Goal: Information Seeking & Learning: Learn about a topic

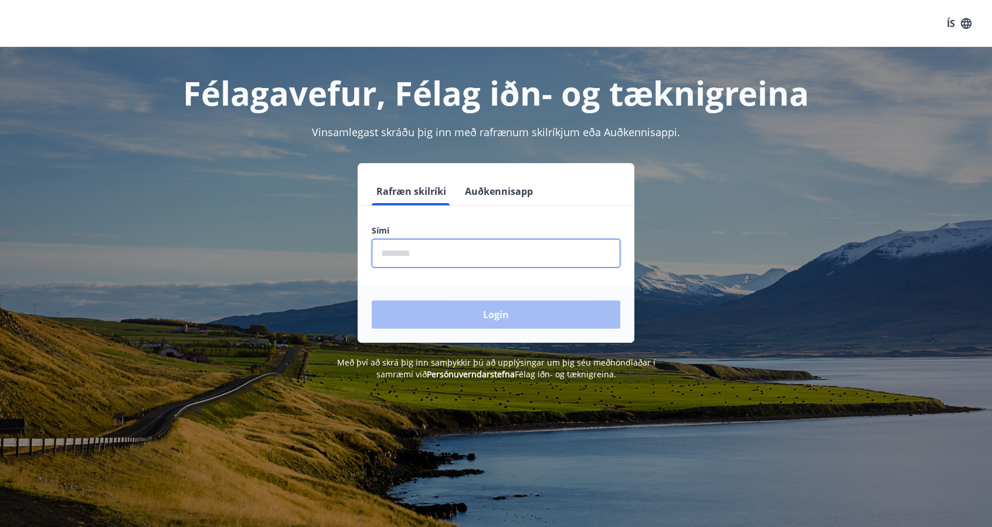
click at [419, 247] on input "phone" at bounding box center [496, 253] width 249 height 29
type input "********"
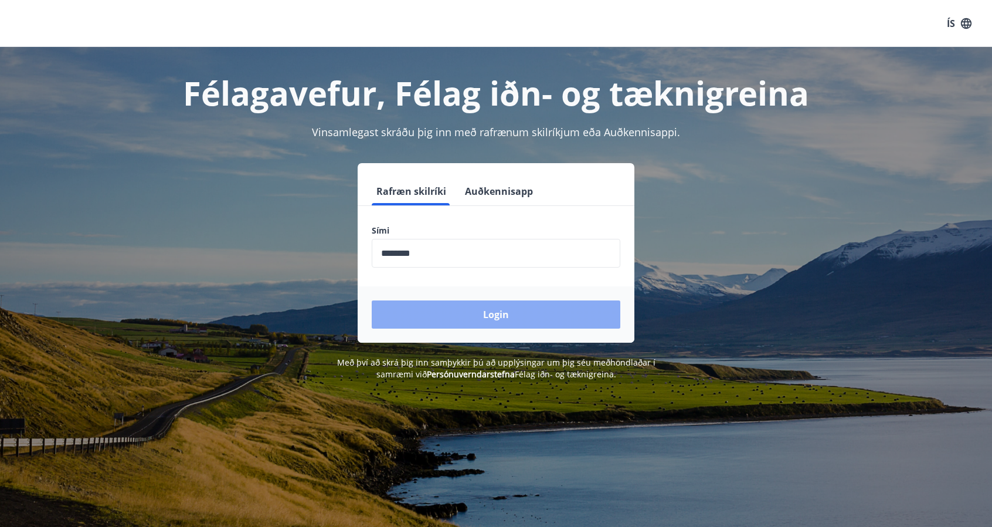
click at [422, 314] on button "Login" at bounding box center [496, 314] width 249 height 28
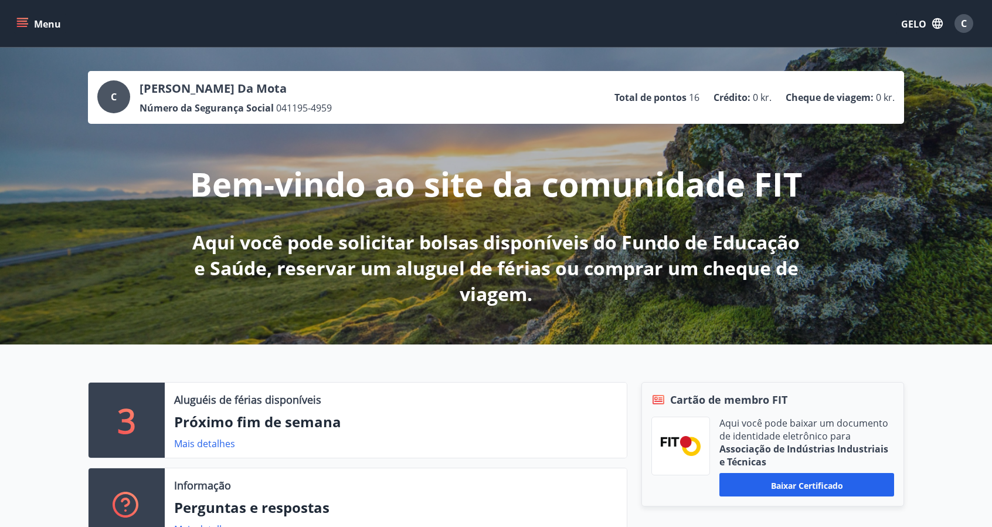
click at [53, 23] on font "Menu" at bounding box center [47, 24] width 27 height 13
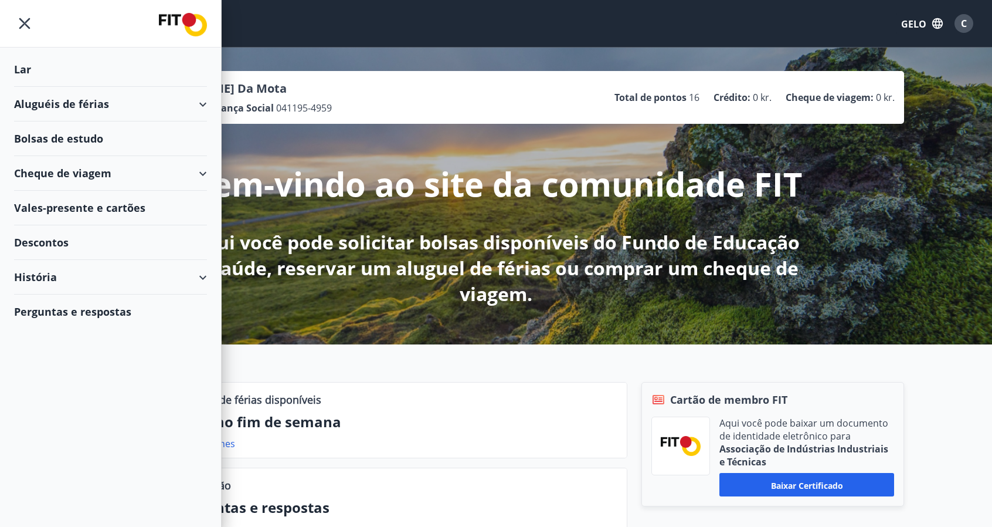
click at [111, 205] on font "Vales-presente e cartões" at bounding box center [79, 208] width 131 height 14
click at [56, 245] on font "Descontos" at bounding box center [41, 242] width 55 height 14
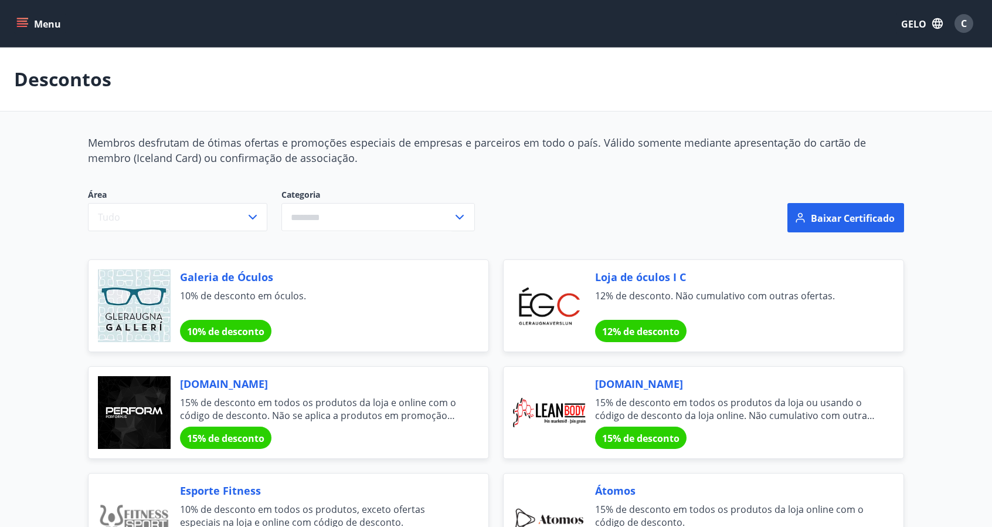
click at [27, 21] on icon "menu" at bounding box center [22, 24] width 12 height 12
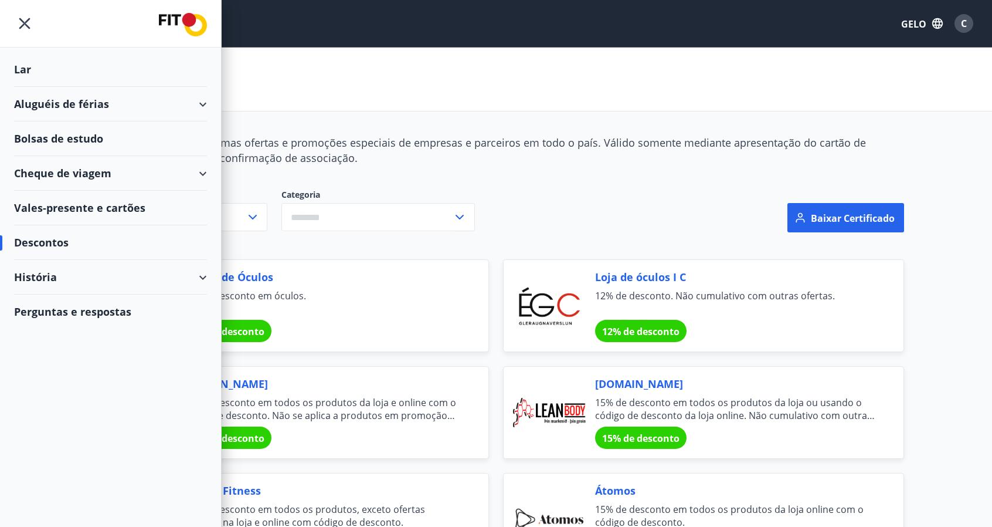
click at [184, 18] on img at bounding box center [183, 24] width 48 height 23
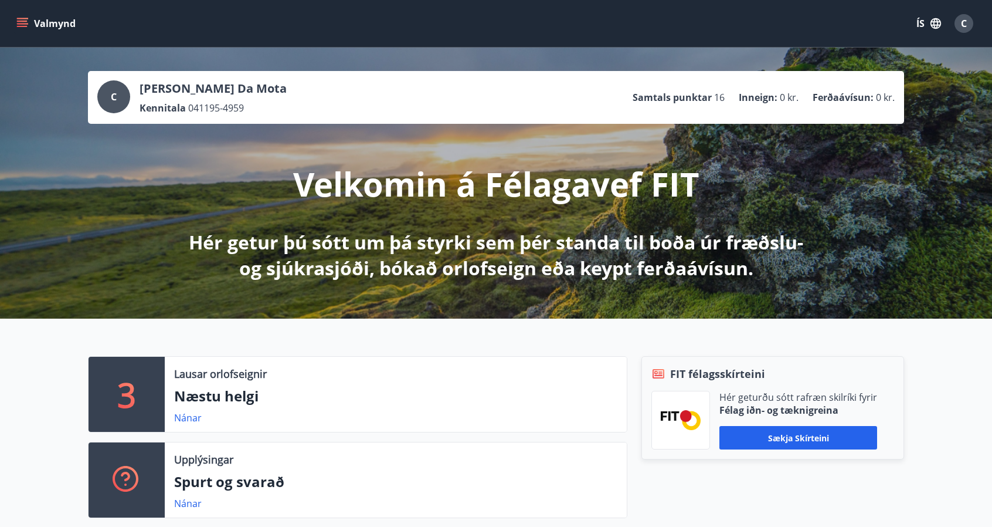
click at [963, 24] on span "C" at bounding box center [964, 23] width 6 height 13
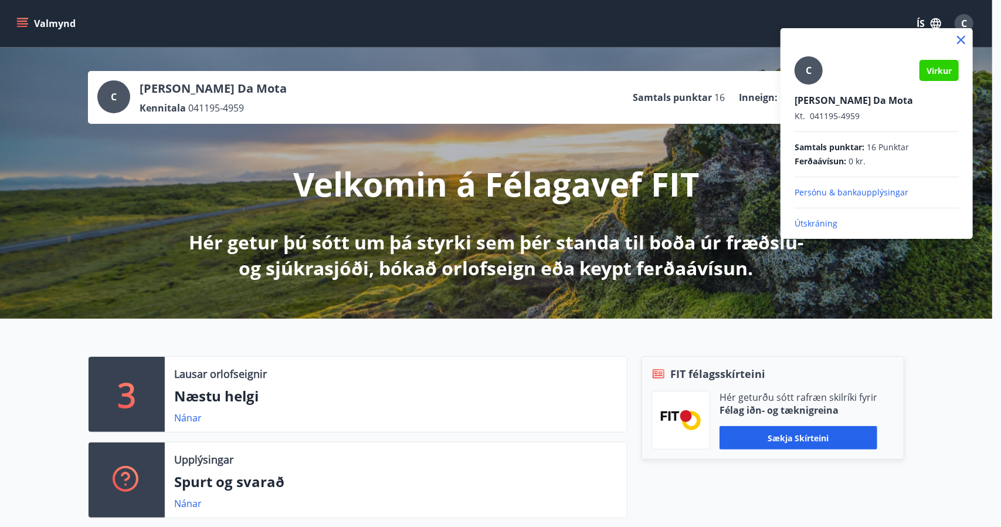
click at [28, 20] on div at bounding box center [500, 263] width 1001 height 527
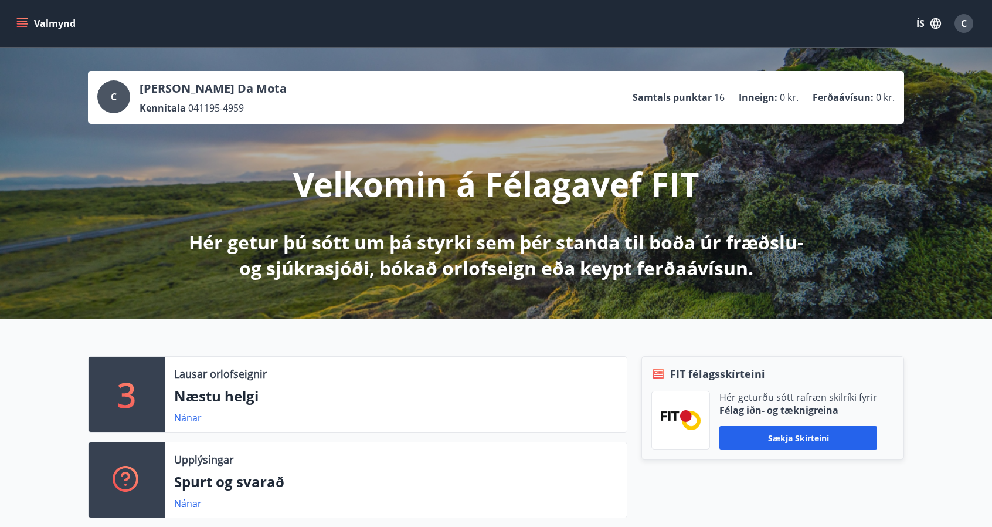
click at [32, 21] on button "Valmynd" at bounding box center [47, 23] width 66 height 21
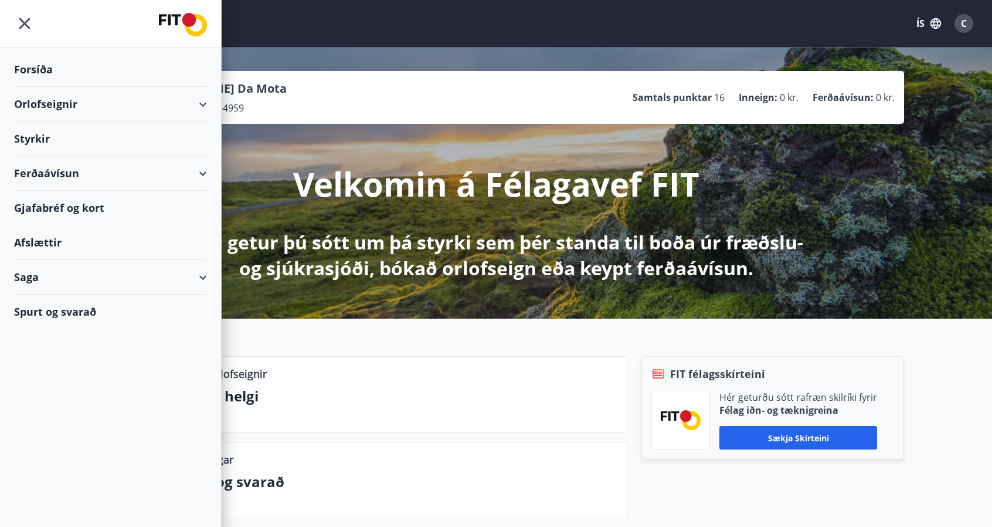
click at [48, 87] on div "Styrkir" at bounding box center [110, 69] width 193 height 35
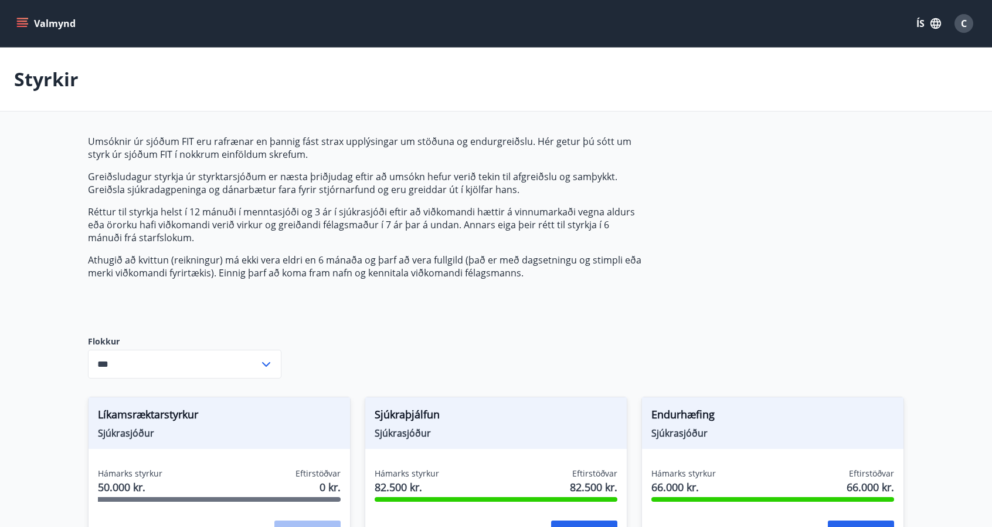
type input "***"
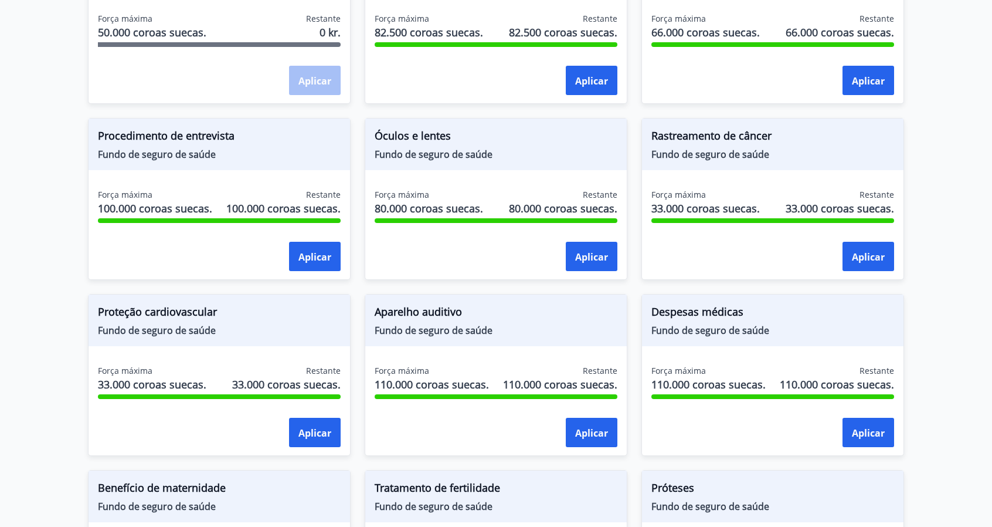
scroll to position [469, 0]
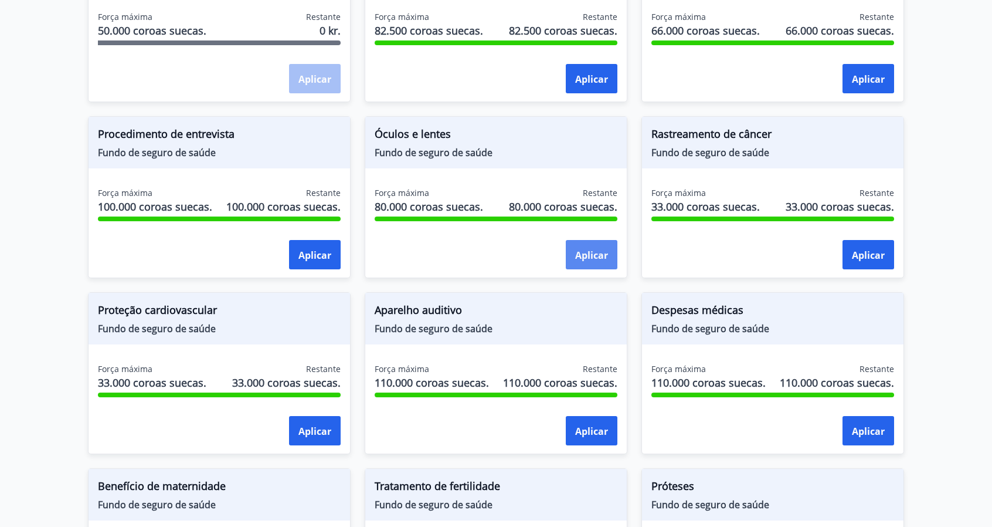
click at [586, 240] on button "Aplicar" at bounding box center [592, 254] width 52 height 29
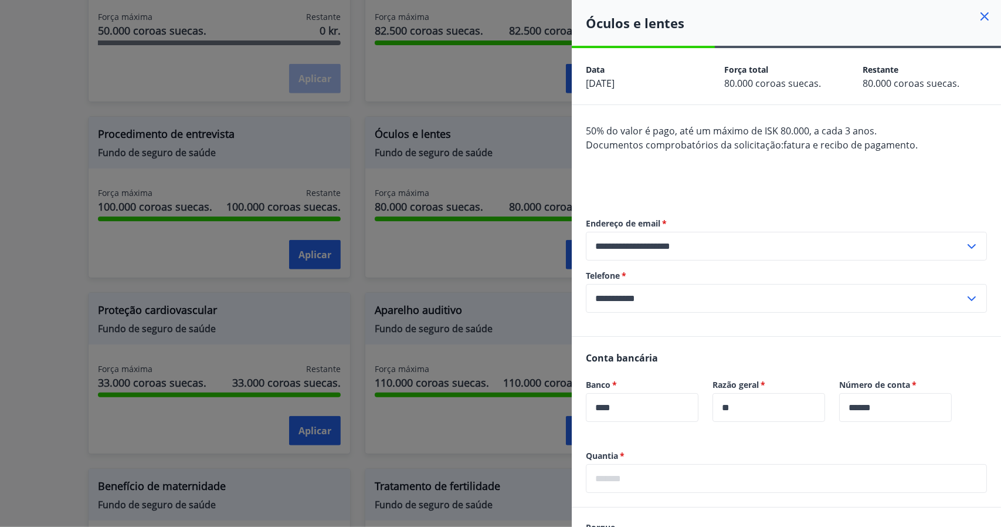
click at [494, 86] on div at bounding box center [500, 263] width 1001 height 527
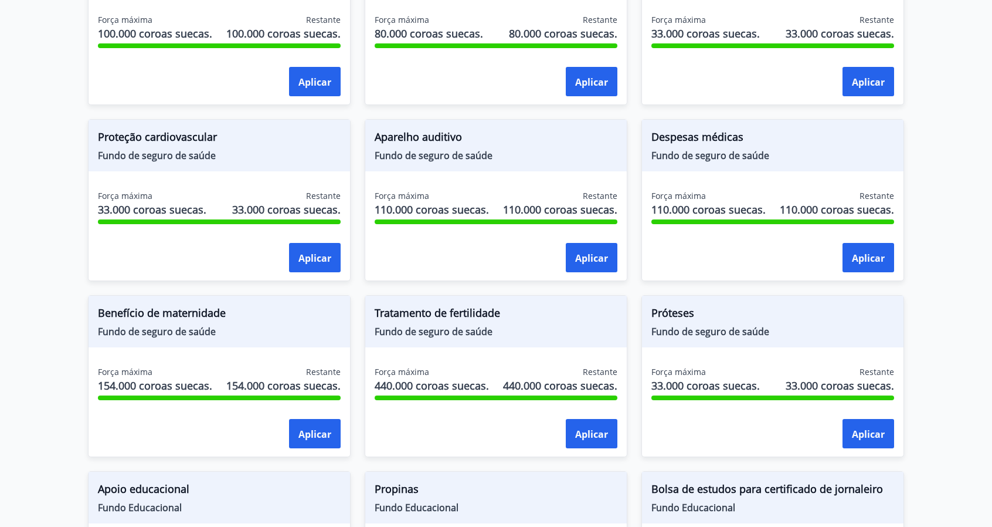
scroll to position [645, 0]
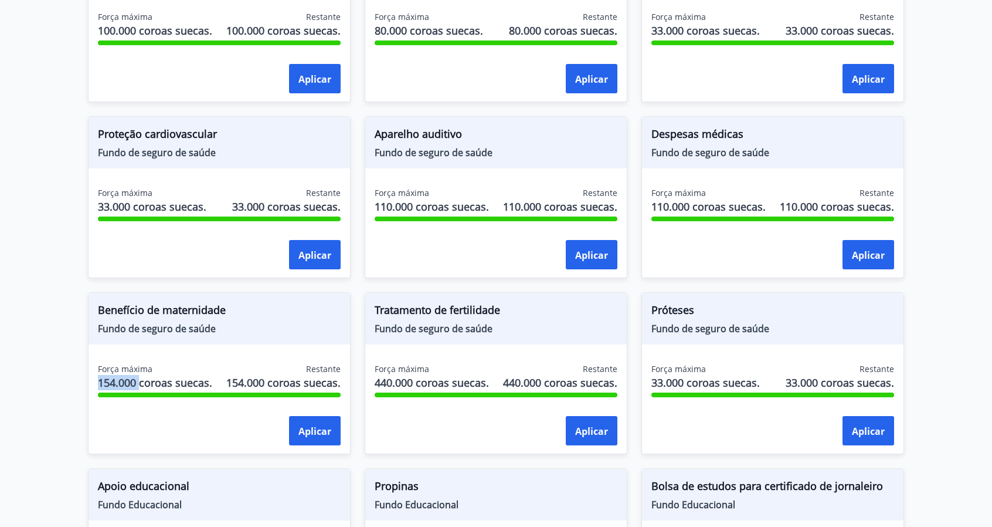
drag, startPoint x: 140, startPoint y: 364, endPoint x: 87, endPoint y: 370, distance: 52.5
click at [87, 370] on div "Benefício de maternidade Fundo de seguro de saúde Força máxima 154.000 coroas s…" at bounding box center [212, 366] width 277 height 176
click at [40, 322] on main "Bolsas de estudo As inscrições para os fundos FIT são eletrônicas, o que signif…" at bounding box center [496, 22] width 992 height 1241
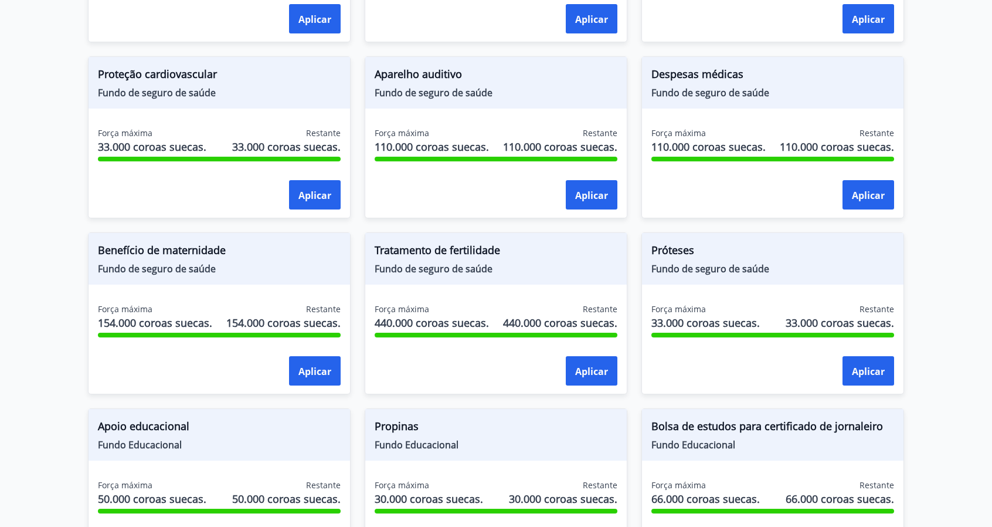
scroll to position [845, 0]
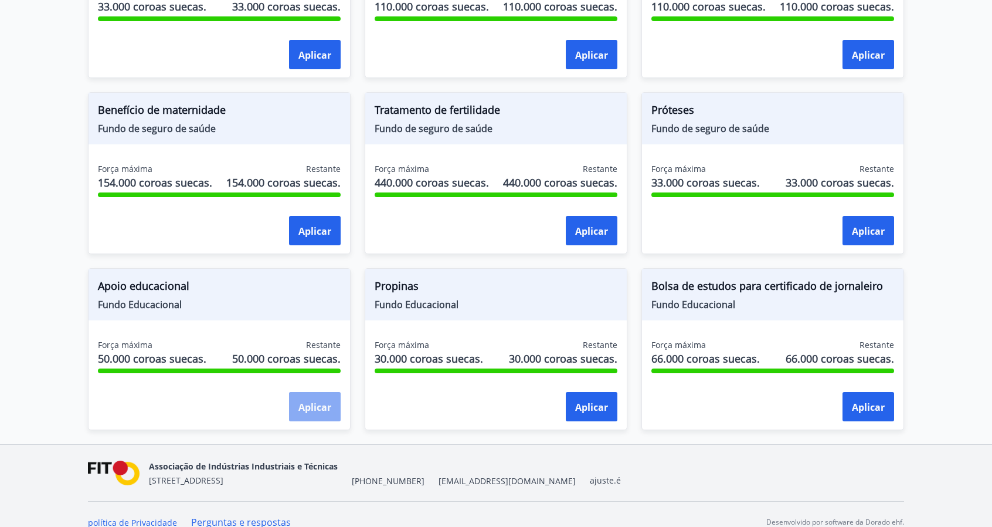
click at [300, 399] on font "Aplicar" at bounding box center [314, 406] width 33 height 14
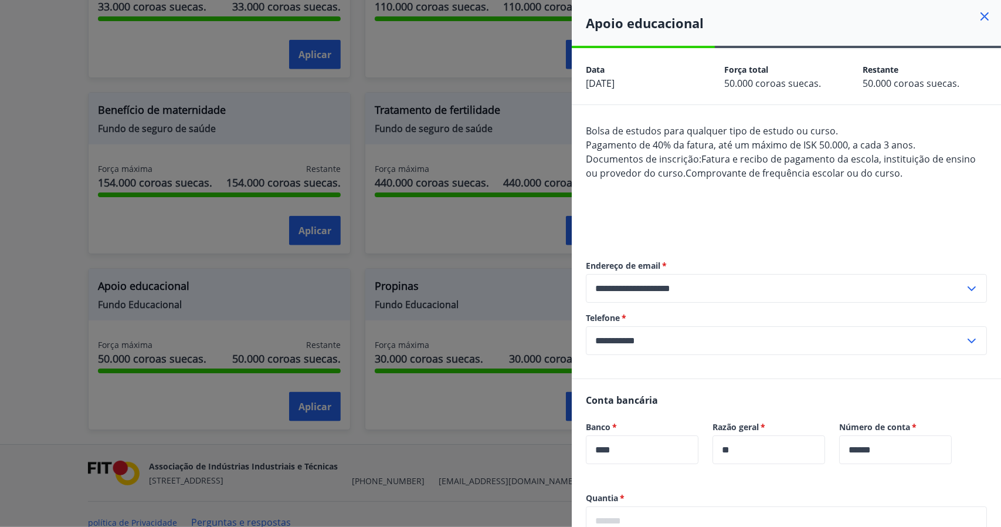
click at [485, 231] on div at bounding box center [500, 263] width 1001 height 527
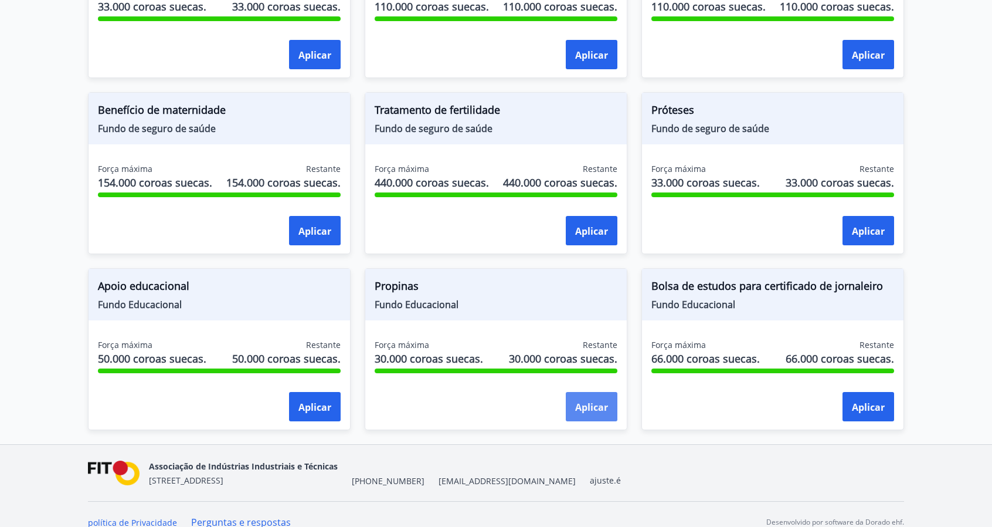
click at [588, 400] on font "Aplicar" at bounding box center [591, 406] width 33 height 13
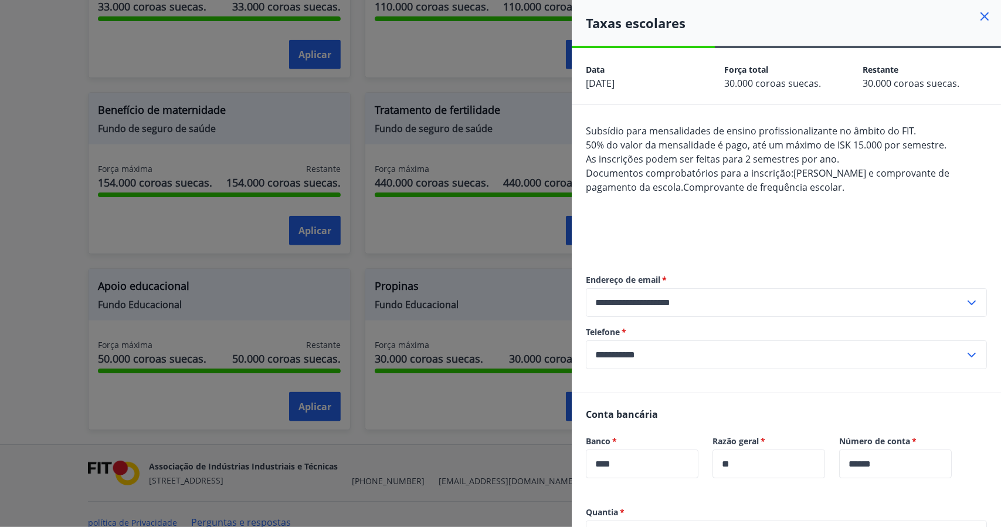
click at [519, 240] on div at bounding box center [500, 263] width 1001 height 527
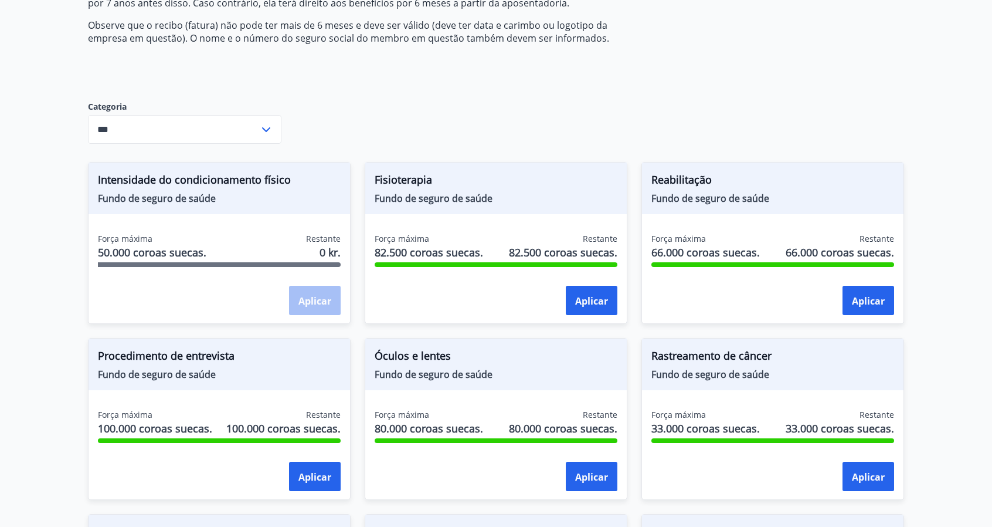
scroll to position [200, 0]
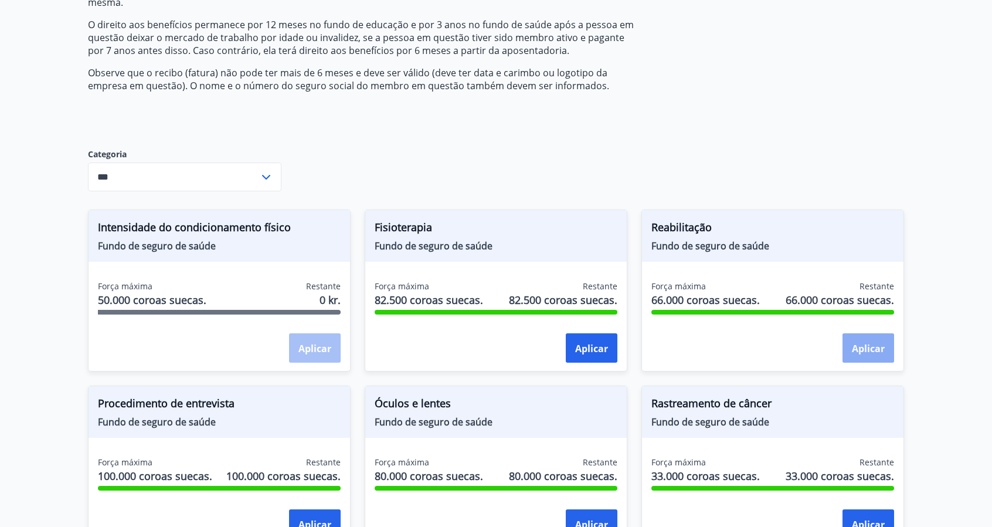
click at [872, 333] on button "Aplicar" at bounding box center [869, 347] width 52 height 29
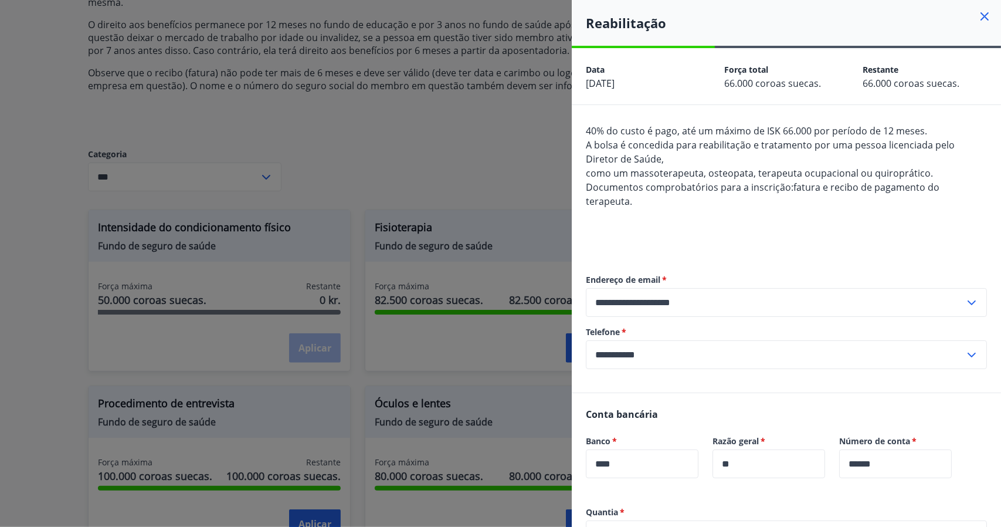
click at [474, 198] on div at bounding box center [500, 263] width 1001 height 527
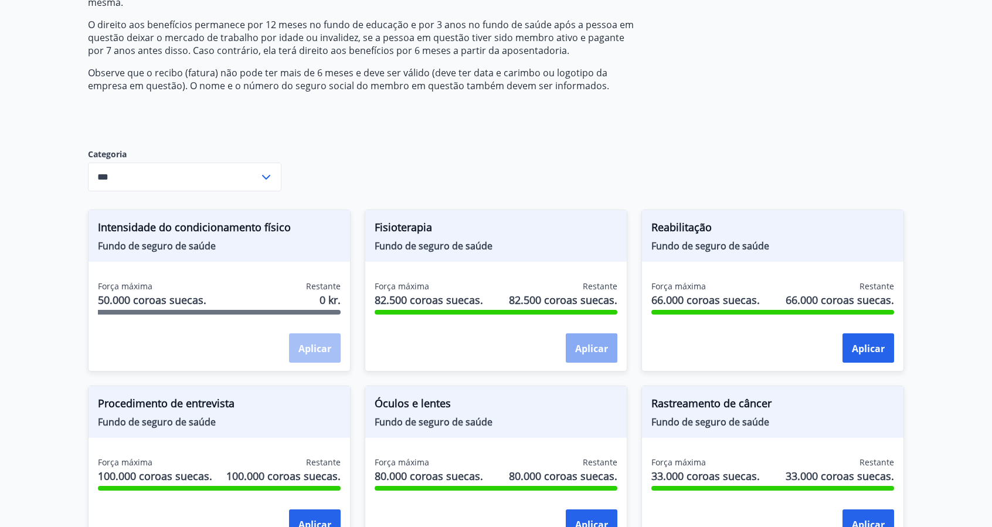
click at [572, 333] on button "Aplicar" at bounding box center [592, 347] width 52 height 29
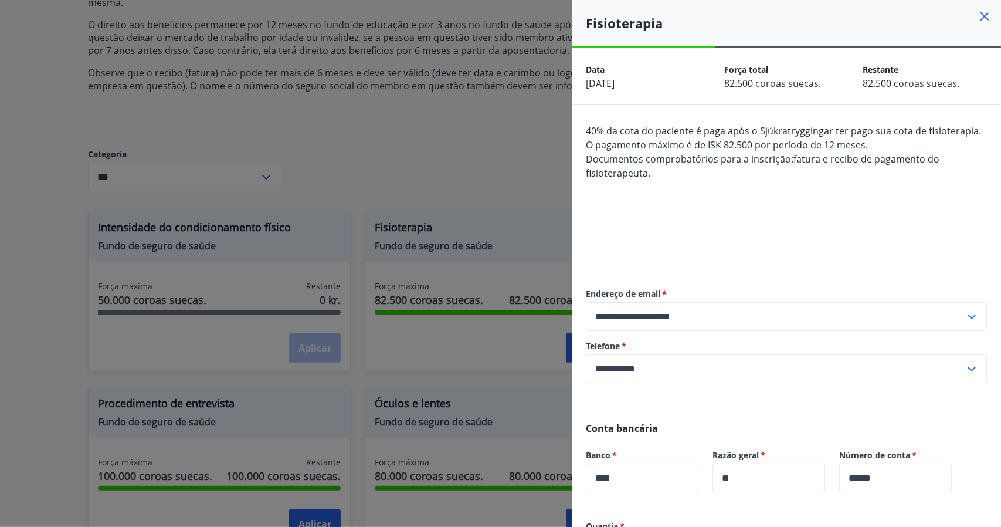
click at [416, 271] on div at bounding box center [500, 263] width 1001 height 527
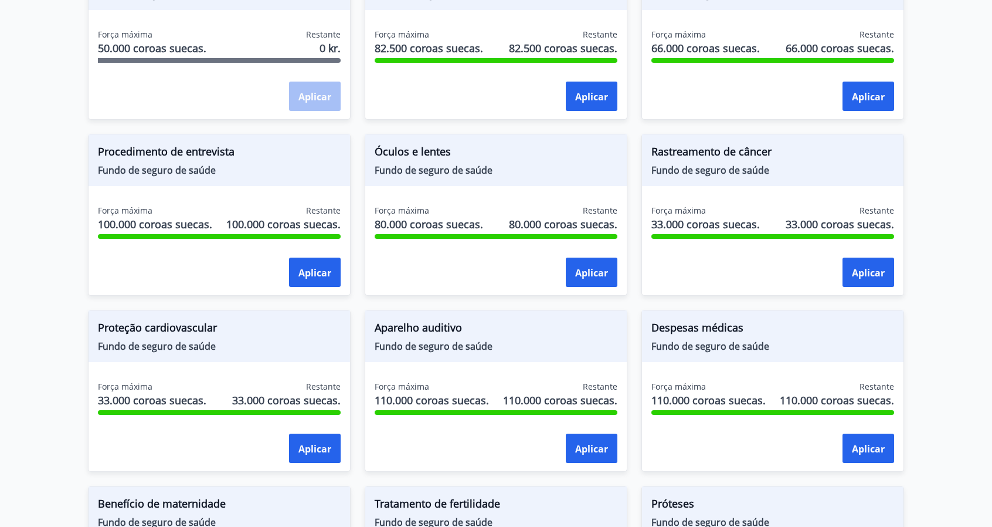
scroll to position [493, 0]
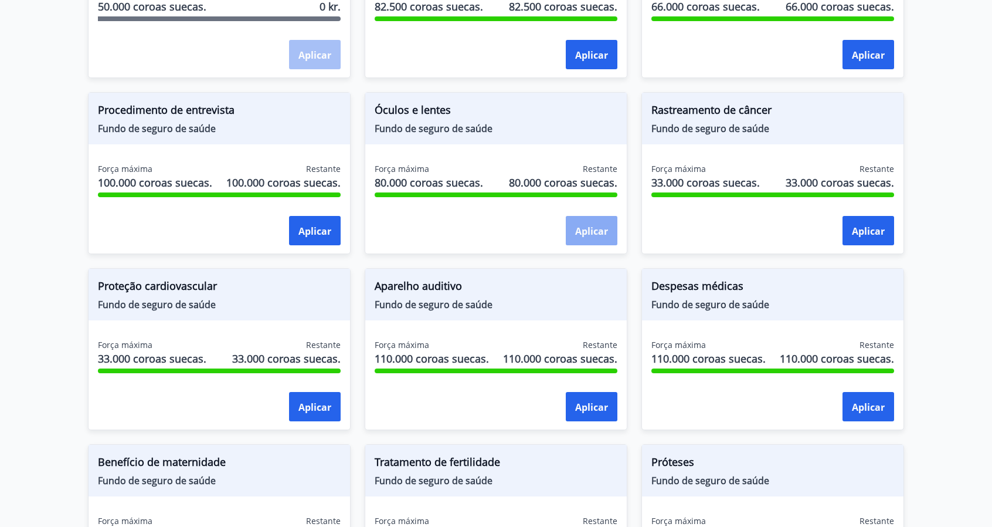
click at [590, 216] on button "Aplicar" at bounding box center [592, 230] width 52 height 29
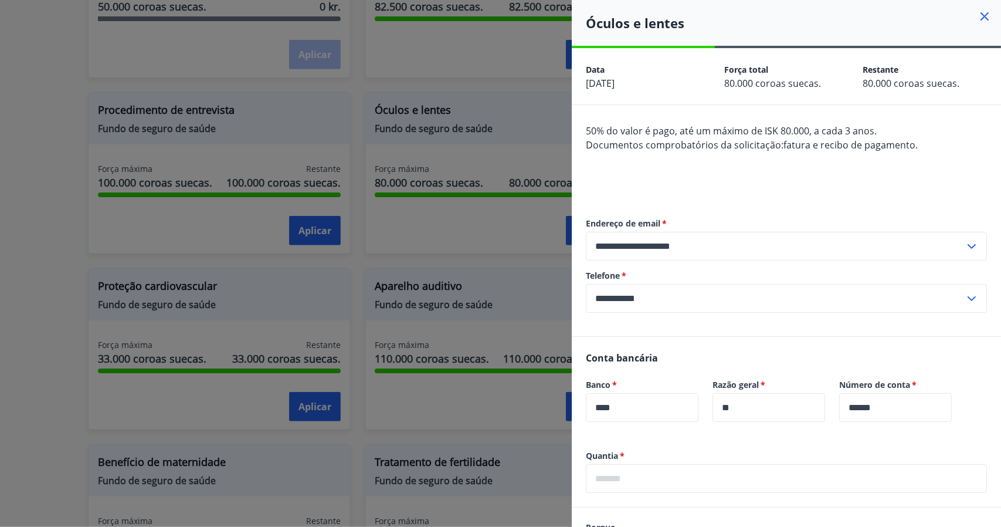
click at [460, 198] on div at bounding box center [500, 263] width 1001 height 527
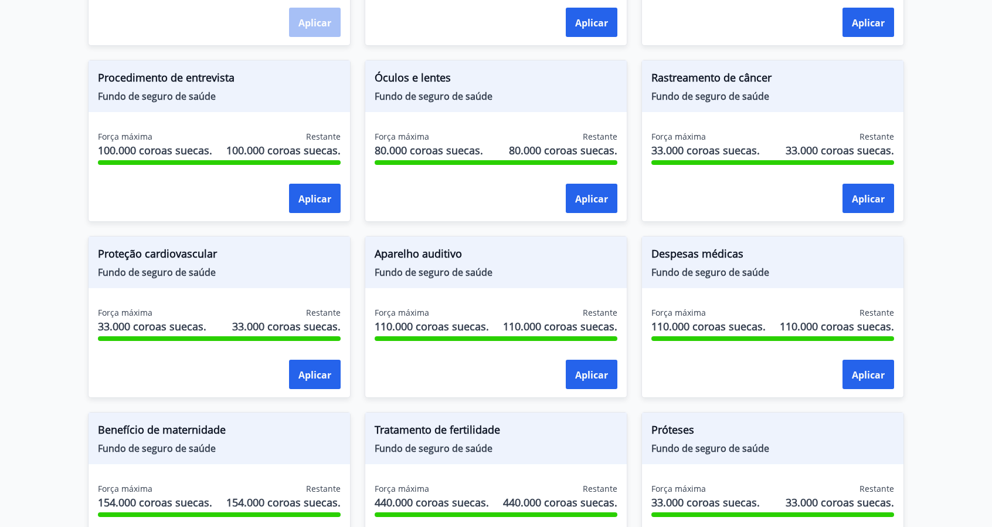
scroll to position [669, 0]
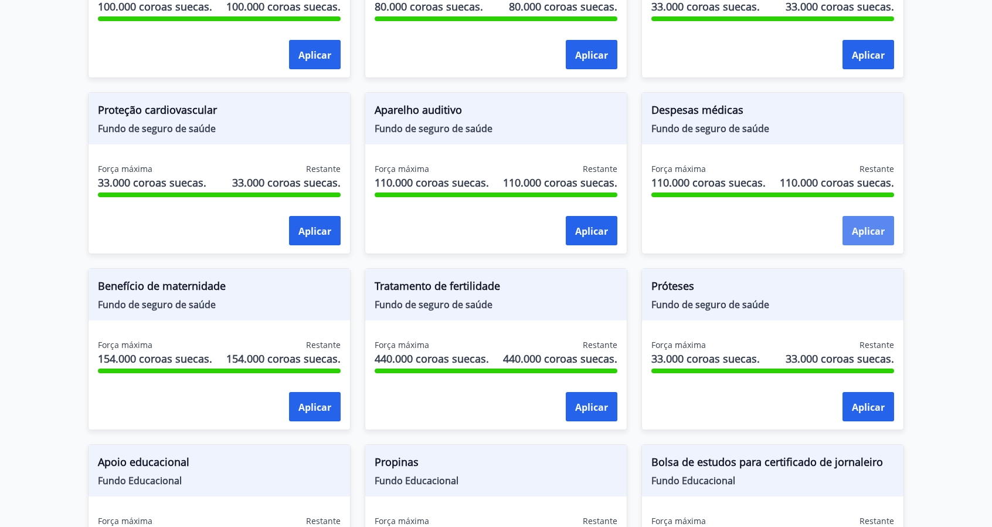
click at [878, 223] on font "Aplicar" at bounding box center [868, 230] width 33 height 14
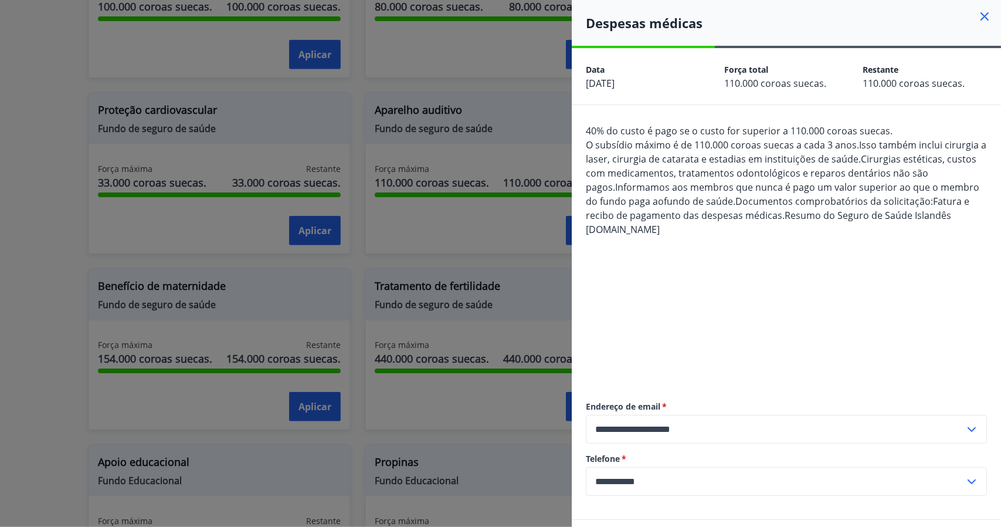
click at [488, 205] on div at bounding box center [500, 263] width 1001 height 527
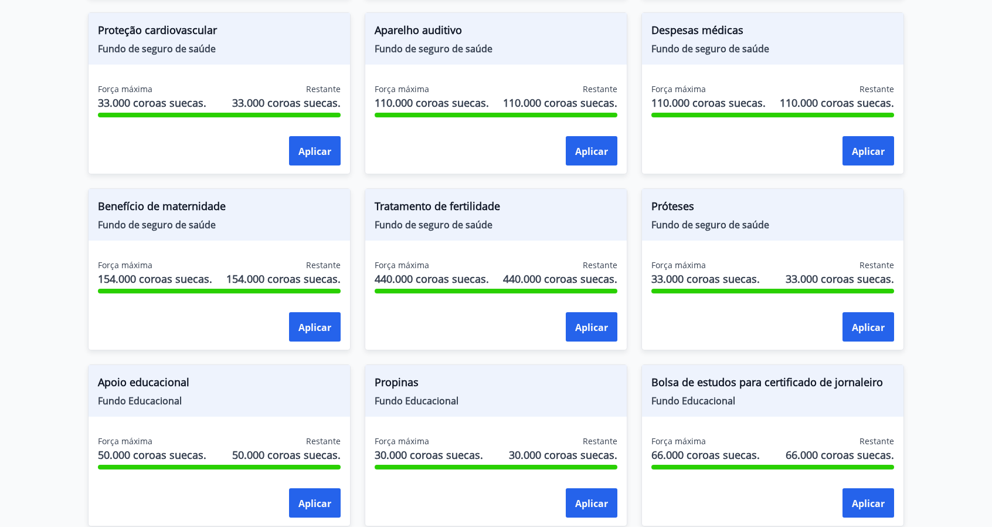
scroll to position [845, 0]
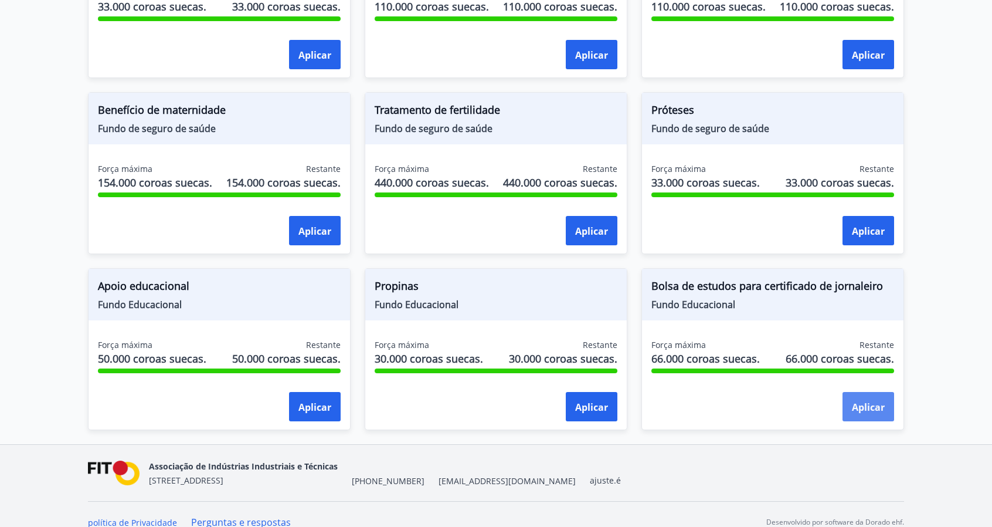
drag, startPoint x: 834, startPoint y: 392, endPoint x: 861, endPoint y: 394, distance: 27.0
click at [837, 392] on div "Aplicar" at bounding box center [772, 406] width 243 height 29
click at [861, 400] on font "Aplicar" at bounding box center [868, 406] width 33 height 13
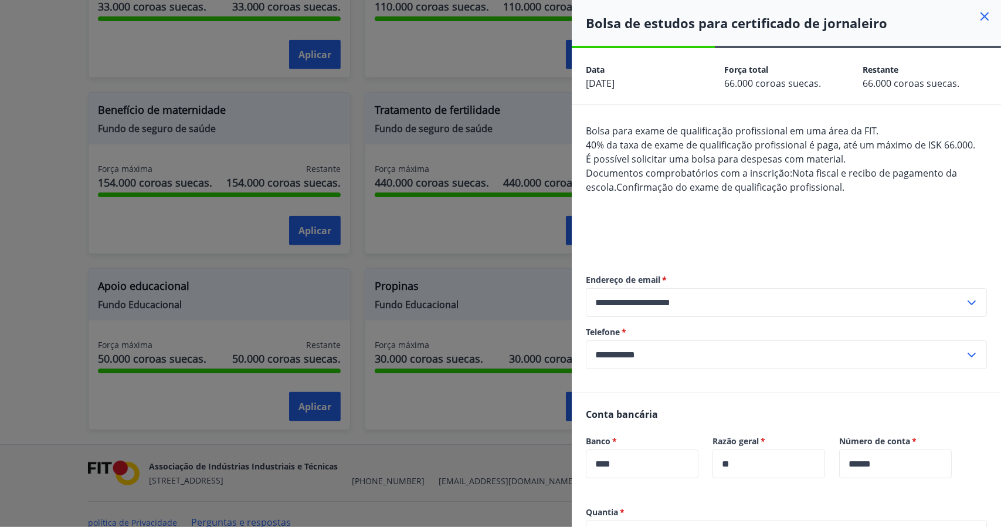
drag, startPoint x: 861, startPoint y: 394, endPoint x: 511, endPoint y: 274, distance: 369.6
click at [511, 274] on div at bounding box center [500, 263] width 1001 height 527
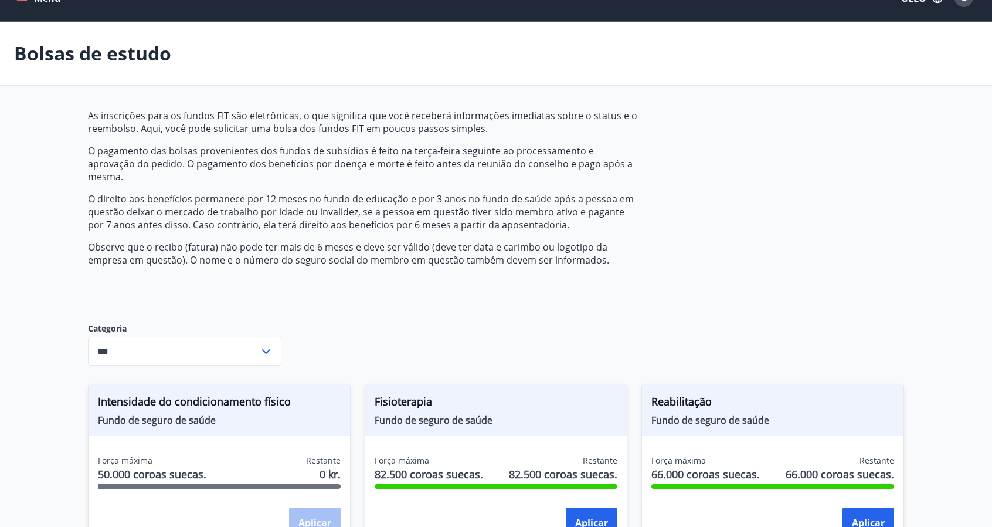
scroll to position [0, 0]
